Goal: Task Accomplishment & Management: Complete application form

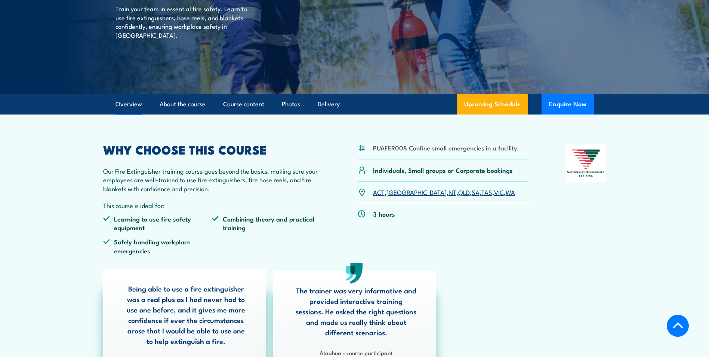
scroll to position [187, 0]
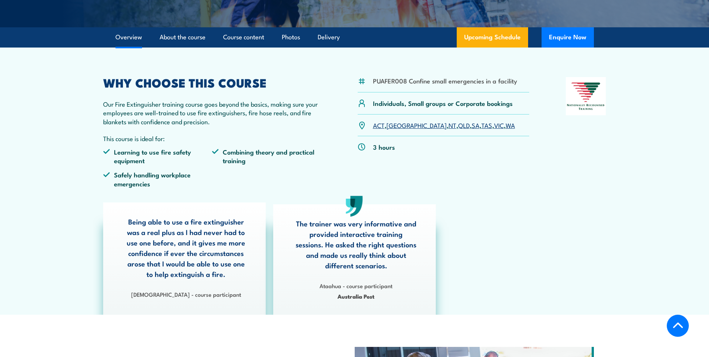
click at [396, 125] on link "[GEOGRAPHIC_DATA]" at bounding box center [417, 124] width 60 height 9
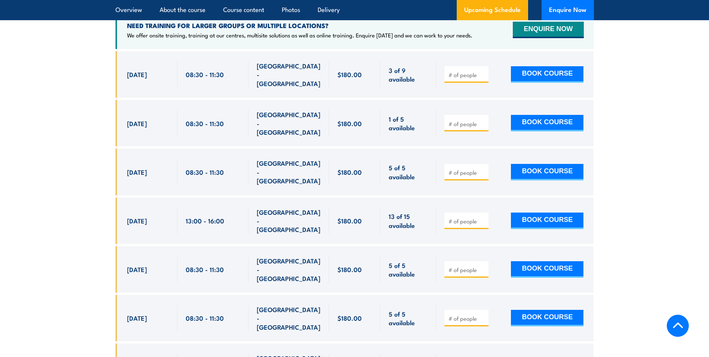
scroll to position [1255, 0]
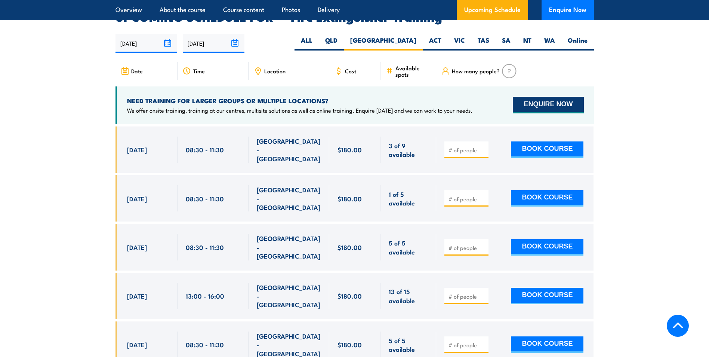
click at [545, 97] on button "ENQUIRE NOW" at bounding box center [548, 105] width 71 height 16
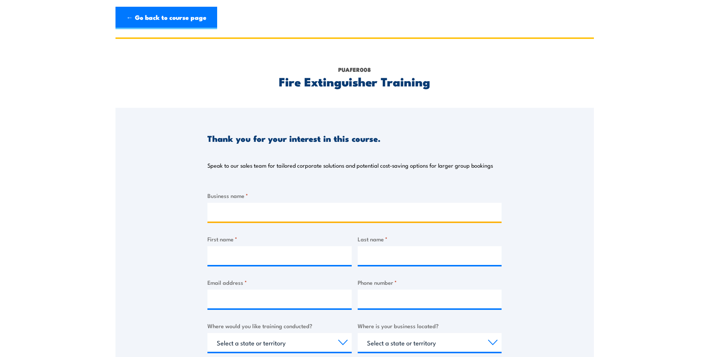
click at [257, 212] on input "Business name *" at bounding box center [355, 212] width 294 height 19
type input "Fluid Engineering"
type input "Kym"
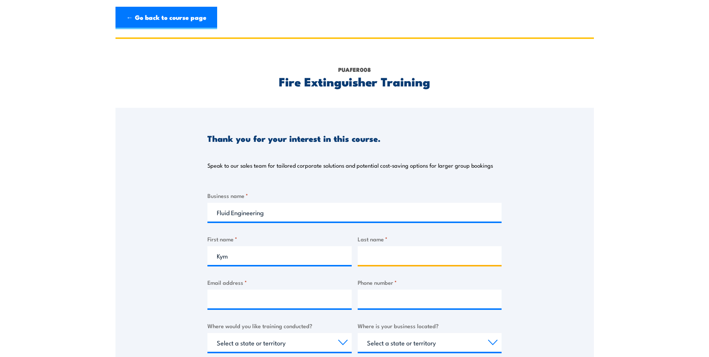
type input "[PERSON_NAME]"
type input "[EMAIL_ADDRESS][DOMAIN_NAME]"
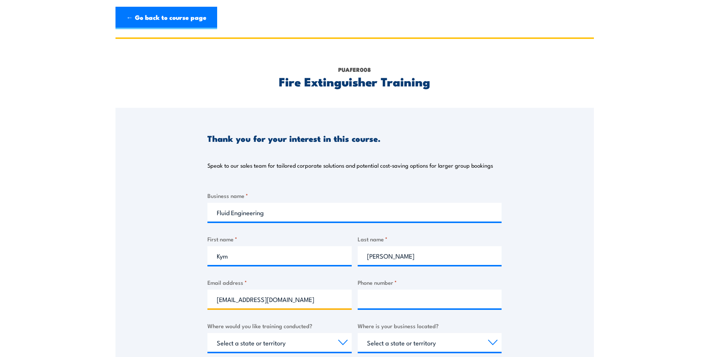
type input "0431758820"
select select "[GEOGRAPHIC_DATA]"
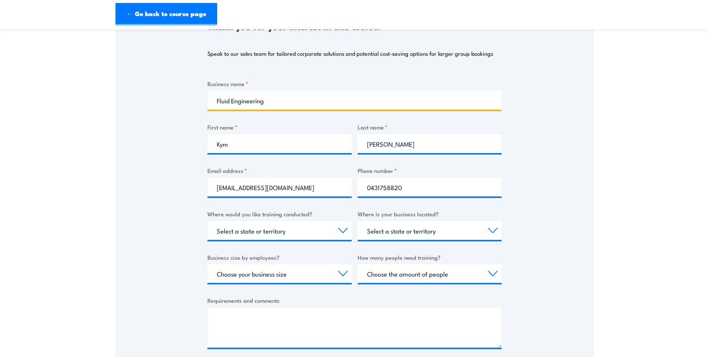
scroll to position [112, 0]
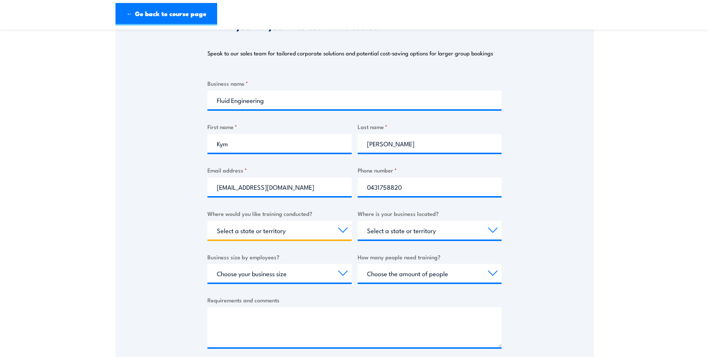
click at [243, 231] on select "Select a state or territory Nationally - multiple locations [GEOGRAPHIC_DATA] […" at bounding box center [280, 230] width 144 height 19
click at [208, 221] on select "Select a state or territory Nationally - multiple locations [GEOGRAPHIC_DATA] […" at bounding box center [280, 230] width 144 height 19
click at [312, 276] on select "Choose your business size 1 to 19 20 to 199 200+" at bounding box center [280, 273] width 144 height 19
select select "20 to 199"
click at [208, 264] on select "Choose your business size 1 to 19 20 to 199 200+" at bounding box center [280, 273] width 144 height 19
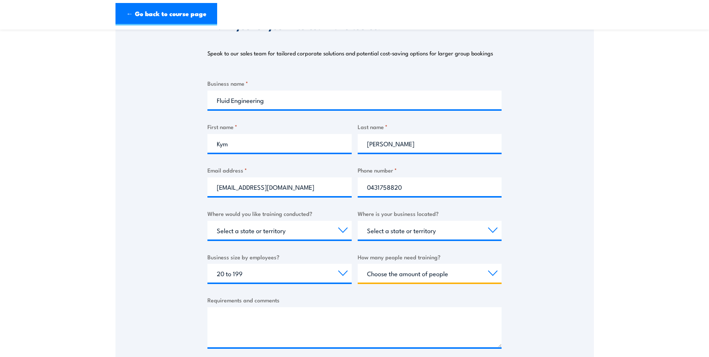
click at [432, 273] on select "Choose the amount of people 1 to 4 5 to 19 20+" at bounding box center [430, 273] width 144 height 19
select select "20+"
click at [358, 264] on select "Choose the amount of people 1 to 4 5 to 19 20+" at bounding box center [430, 273] width 144 height 19
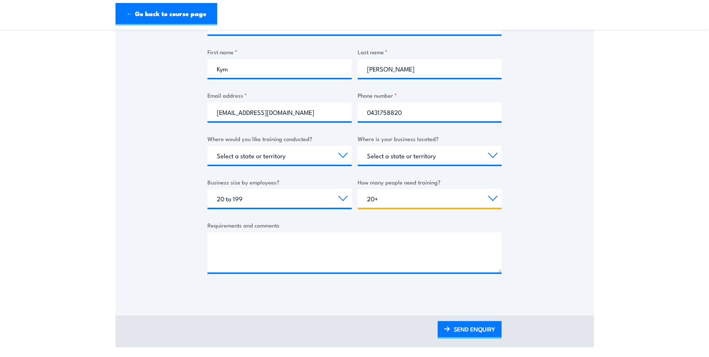
scroll to position [150, 0]
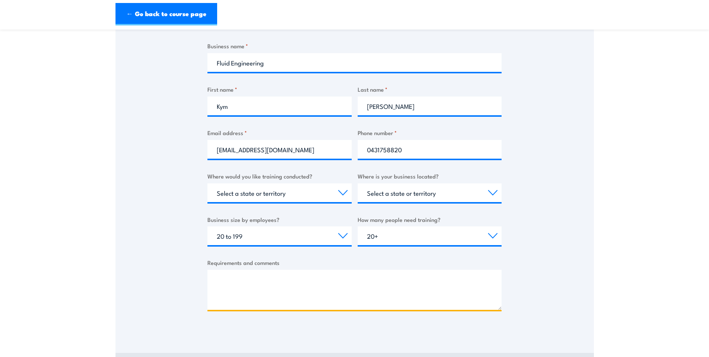
click at [220, 276] on textarea "Requirements and comments" at bounding box center [355, 290] width 294 height 40
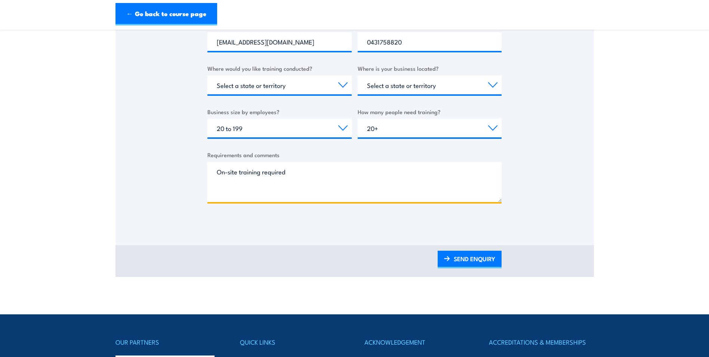
scroll to position [262, 0]
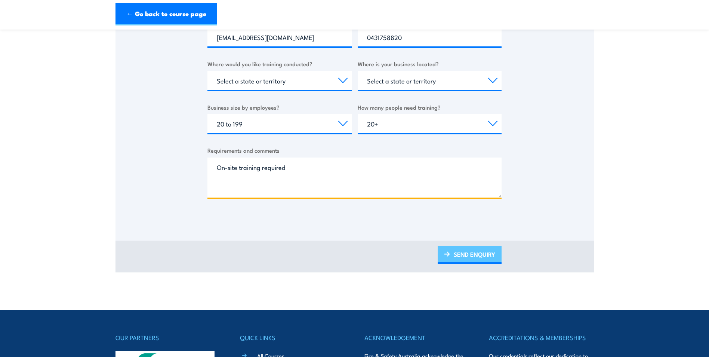
type textarea "On-site training required"
click at [465, 255] on link "SEND ENQUIRY" at bounding box center [470, 255] width 64 height 18
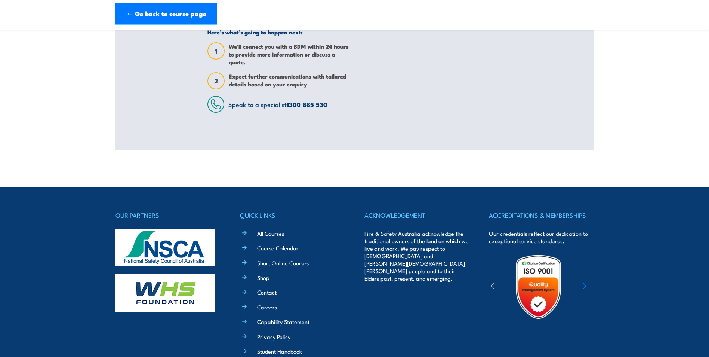
scroll to position [0, 0]
